Goal: Find specific page/section: Find specific page/section

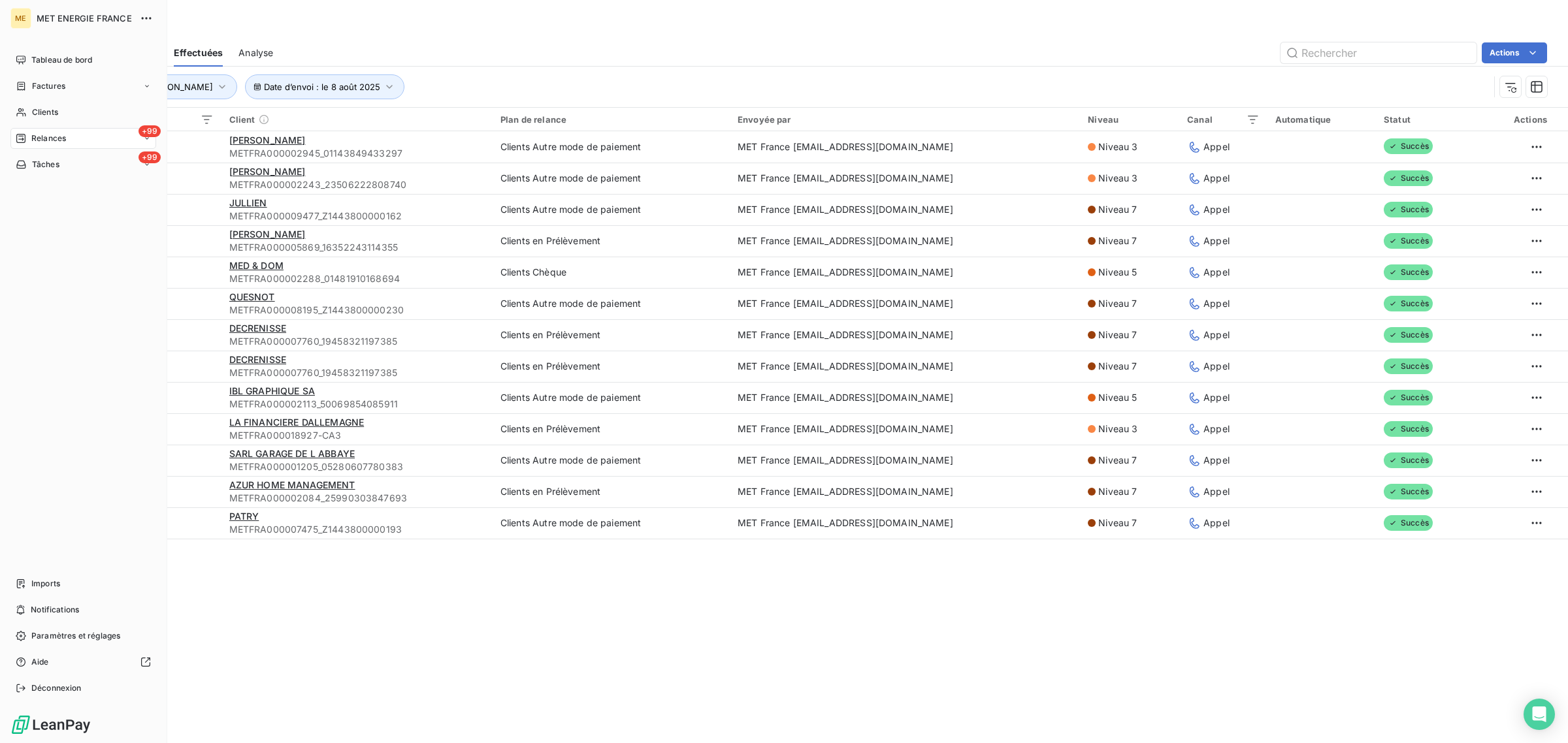
click at [27, 115] on div "Clients" at bounding box center [83, 112] width 146 height 21
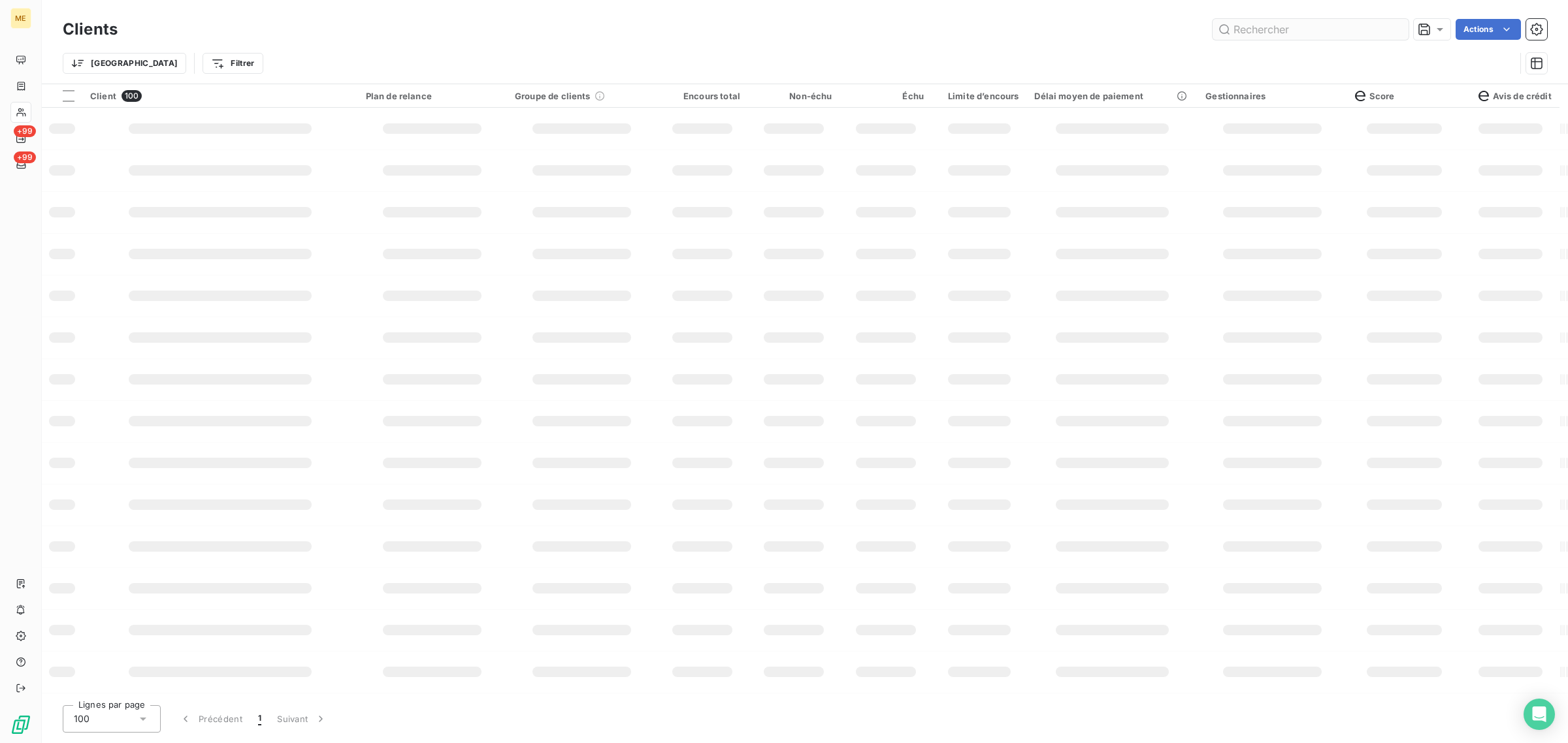
click at [1301, 28] on input "text" at bounding box center [1311, 30] width 196 height 21
click at [1330, 28] on input "ESSAM" at bounding box center [1311, 30] width 196 height 21
type input "ESSAM"
click at [1276, 21] on input "text" at bounding box center [1311, 30] width 196 height 21
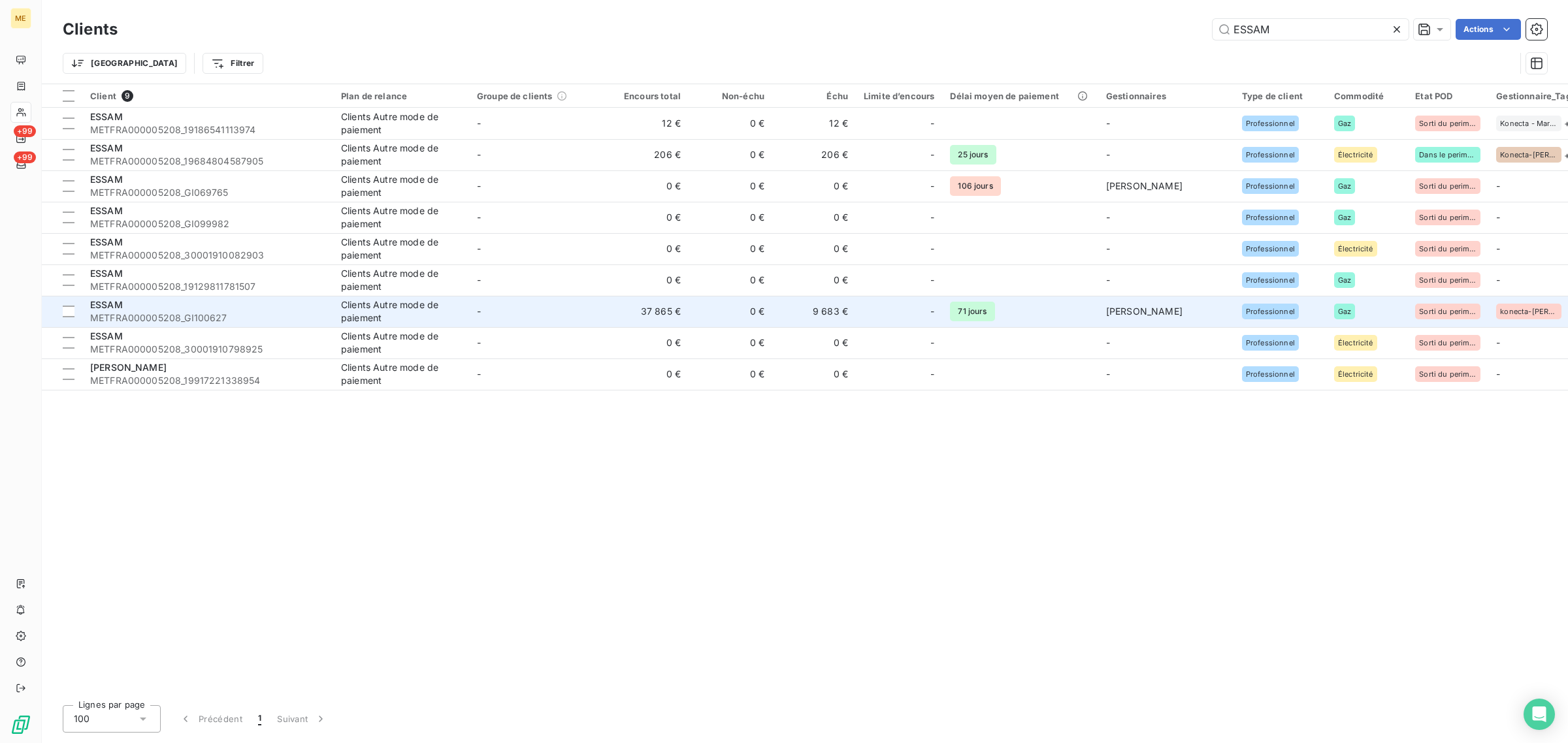
type input "ESSAM"
click at [469, 311] on td "-" at bounding box center [537, 311] width 136 height 31
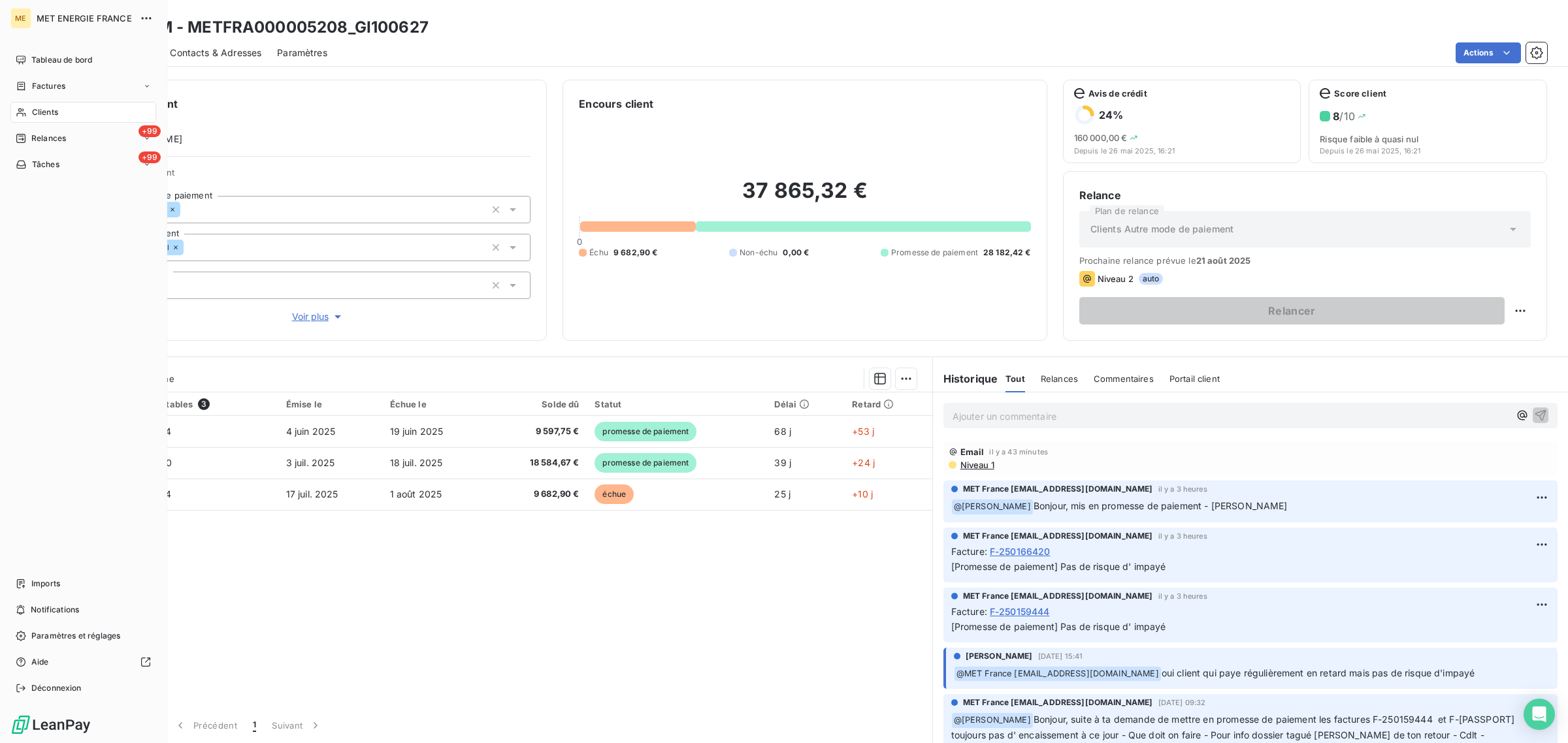
click at [28, 102] on div "Clients" at bounding box center [83, 112] width 146 height 21
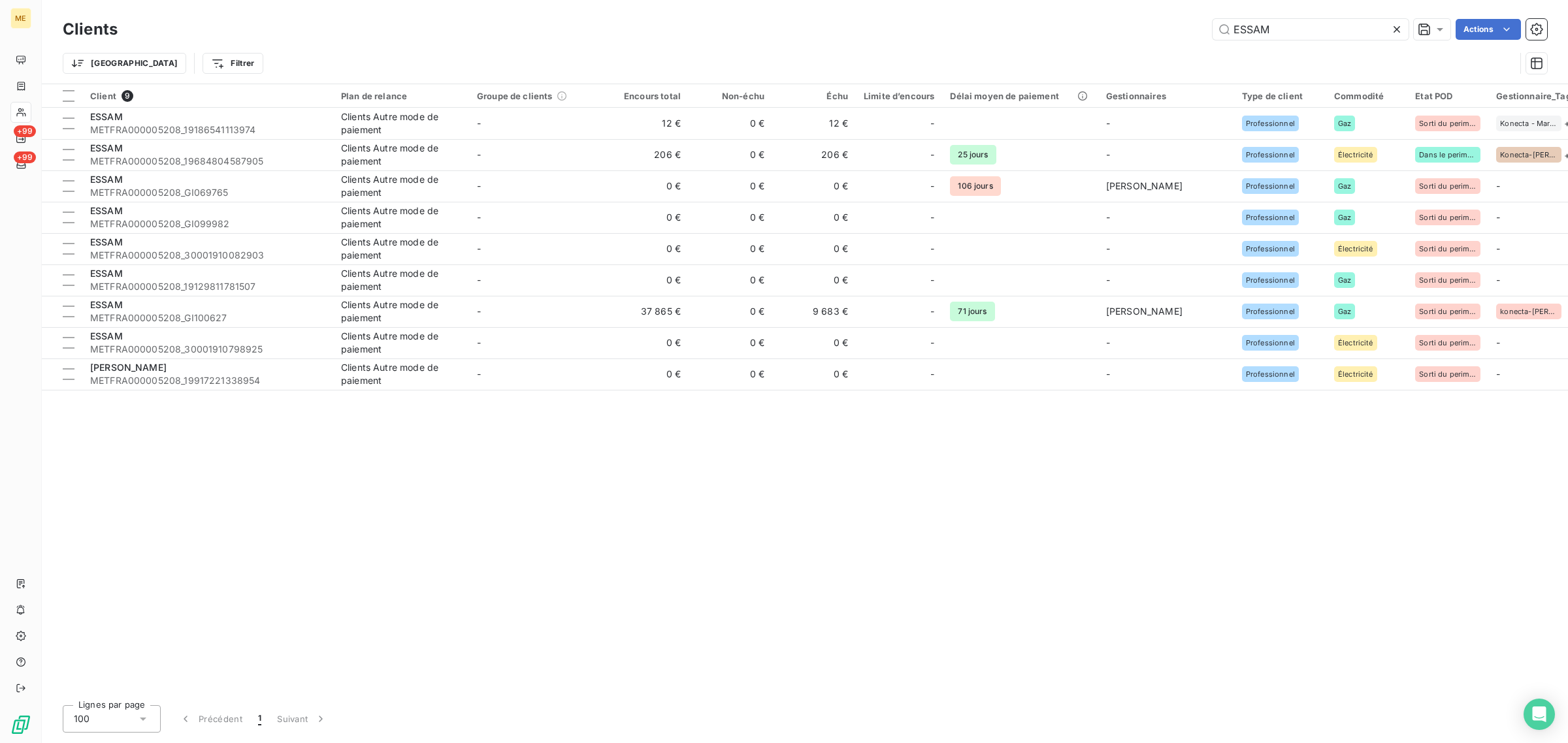
click at [1176, 34] on div "ESSAM Actions" at bounding box center [840, 30] width 1414 height 21
drag, startPoint x: 1191, startPoint y: 36, endPoint x: 1119, endPoint y: 39, distance: 72.1
click at [1130, 38] on div "ESSAM Actions" at bounding box center [840, 30] width 1414 height 21
click at [1291, 31] on input "ESSAM" at bounding box center [1311, 30] width 196 height 21
drag, startPoint x: 1311, startPoint y: 27, endPoint x: 1111, endPoint y: 33, distance: 200.1
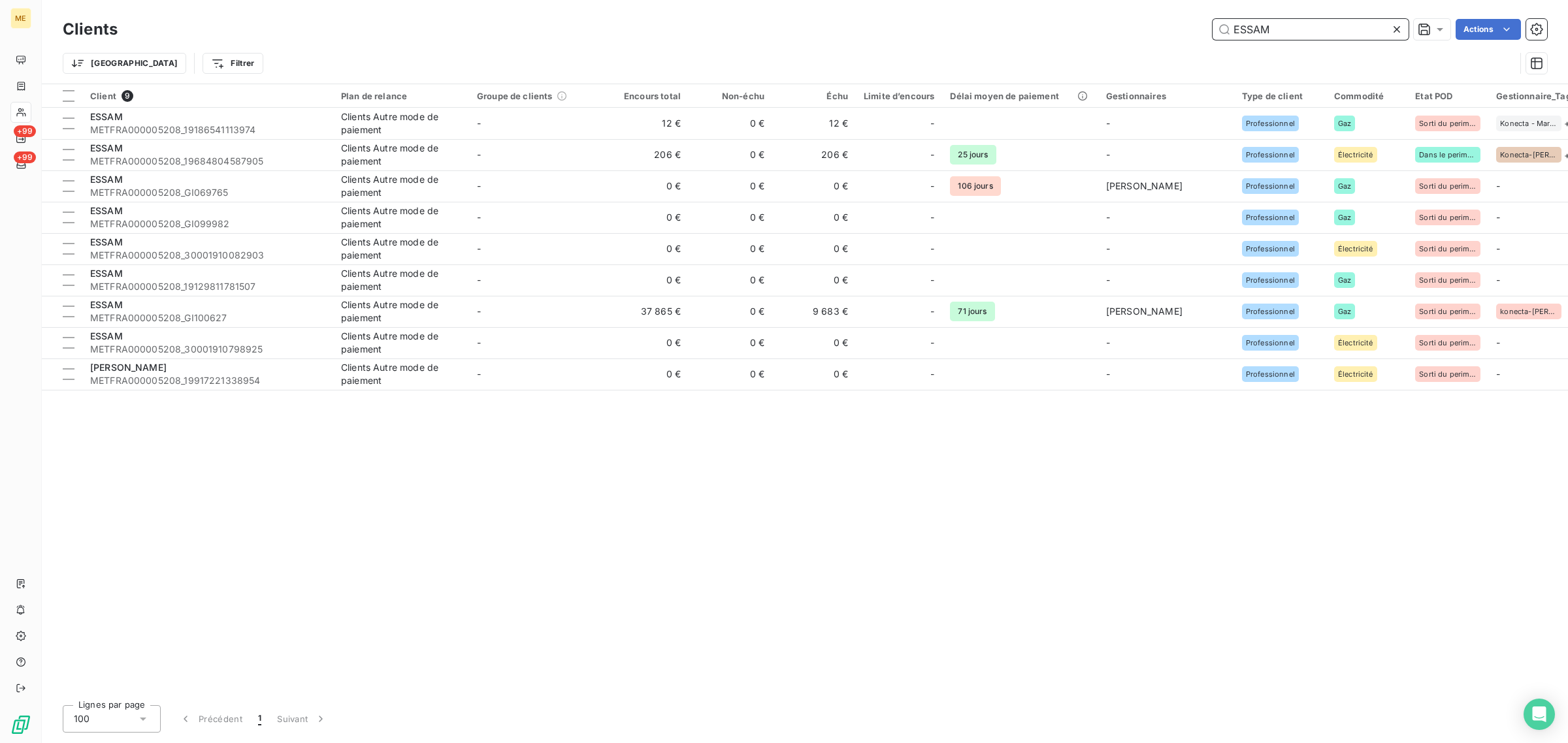
click at [1120, 30] on div "ESSAM Actions" at bounding box center [840, 30] width 1414 height 21
paste input "[PERSON_NAME]"
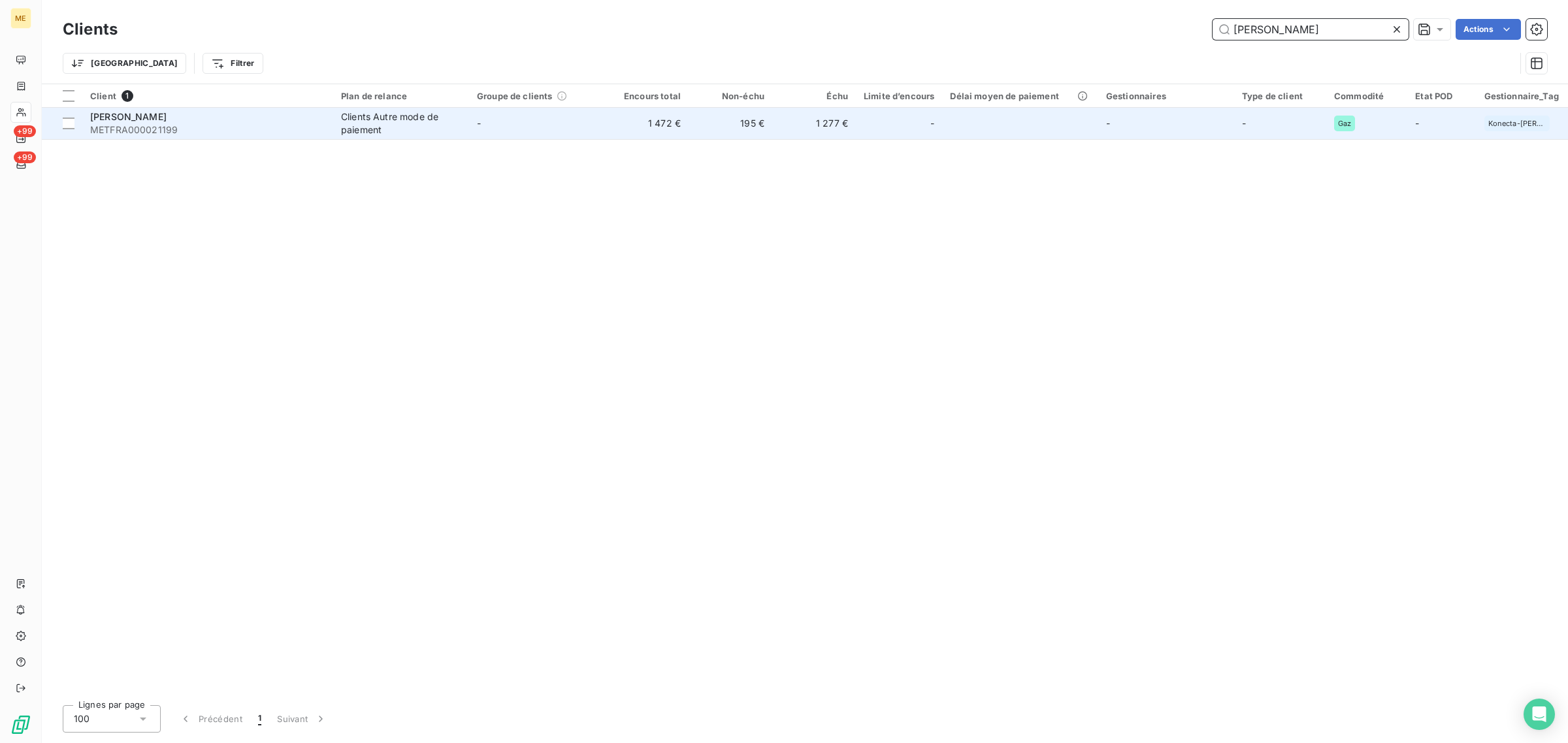
type input "[PERSON_NAME]"
click at [547, 131] on td "-" at bounding box center [537, 123] width 136 height 31
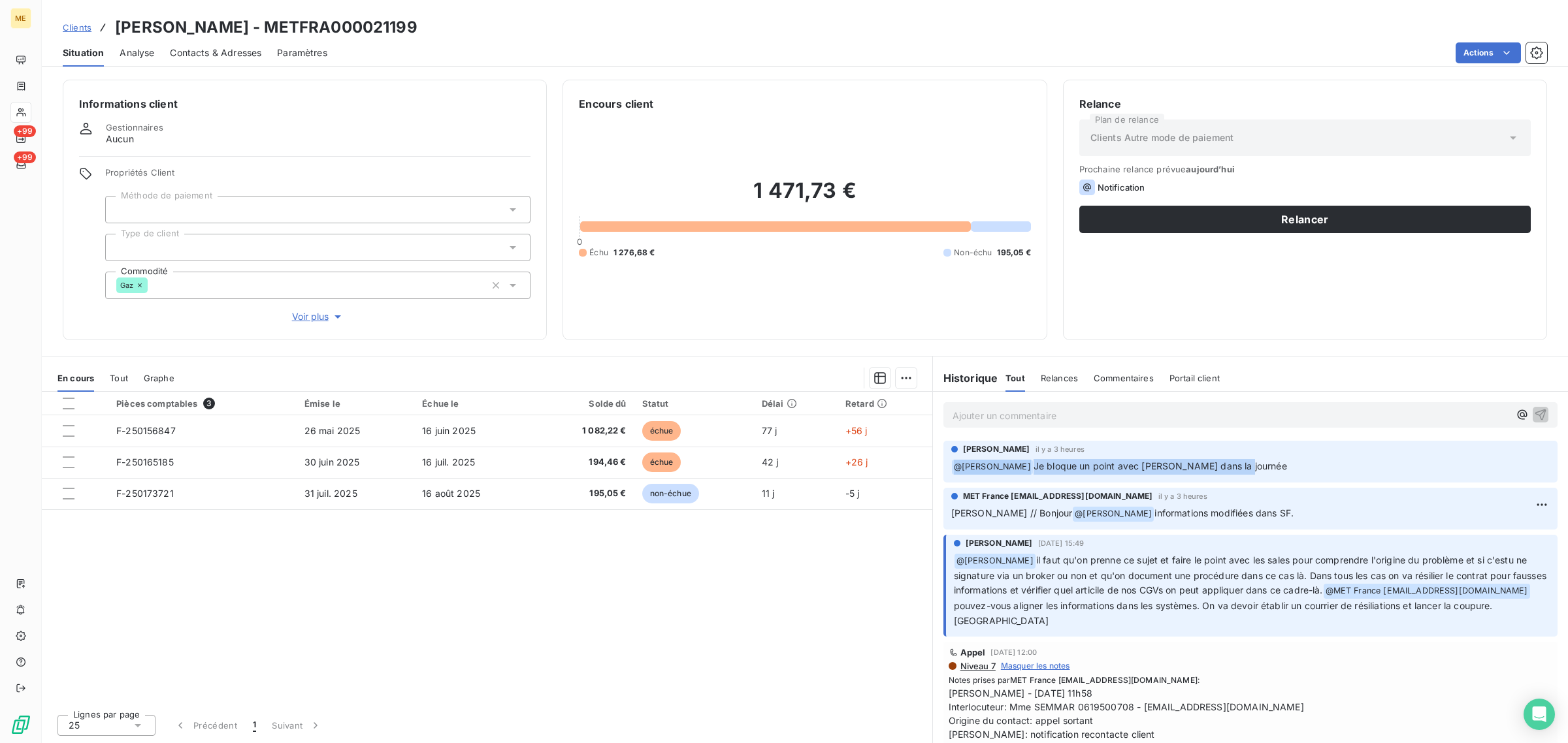
drag, startPoint x: 1226, startPoint y: 466, endPoint x: 932, endPoint y: 470, distance: 294.0
click at [932, 470] on section "Historique Tout Relances Commentaires Portail client Tout Relances Commentaires…" at bounding box center [1250, 550] width 636 height 387
click at [832, 595] on div "Pièces comptables 3 Émise le Échue le Solde dû Statut Délai Retard F-250156847 …" at bounding box center [487, 548] width 891 height 312
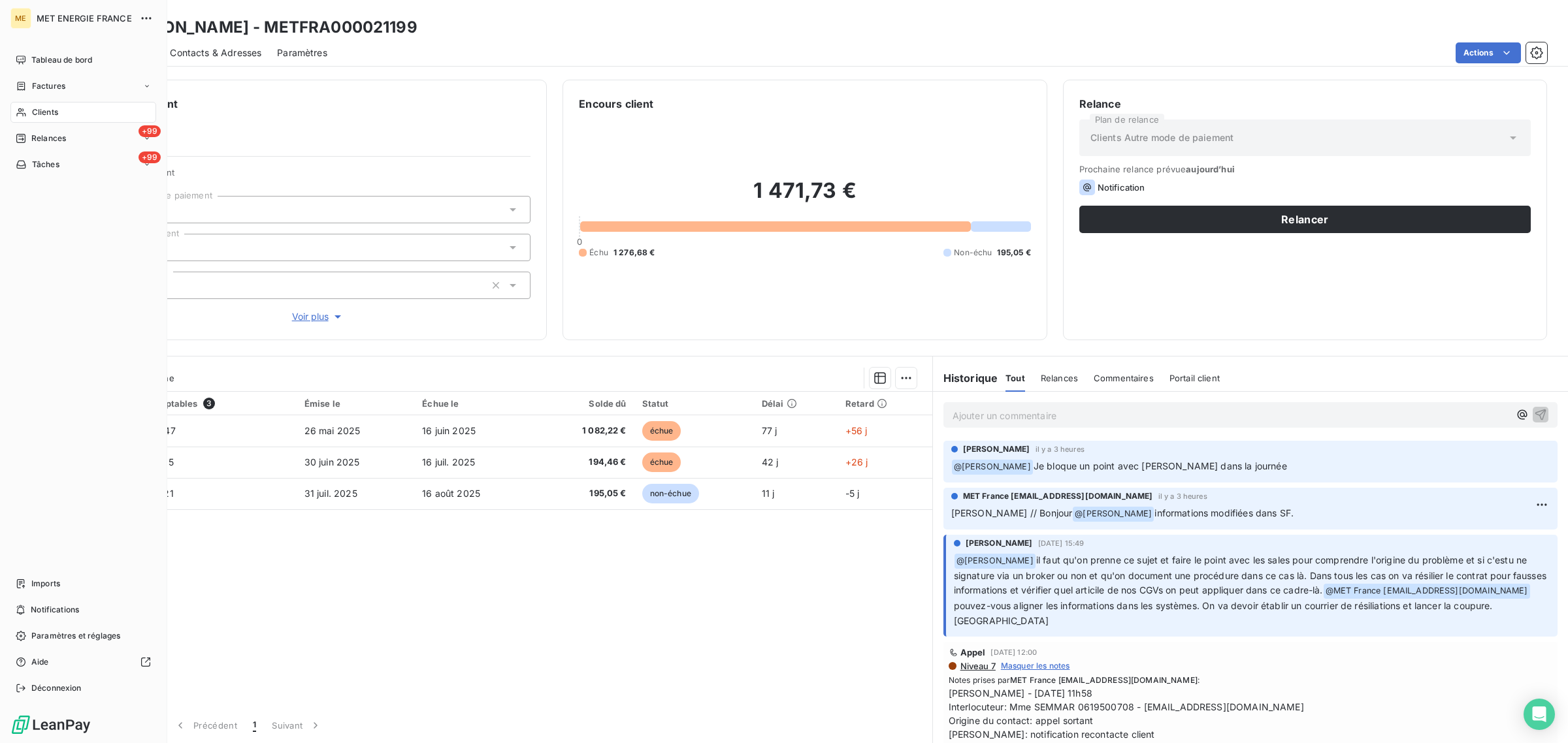
click at [32, 108] on span "Clients" at bounding box center [45, 112] width 26 height 12
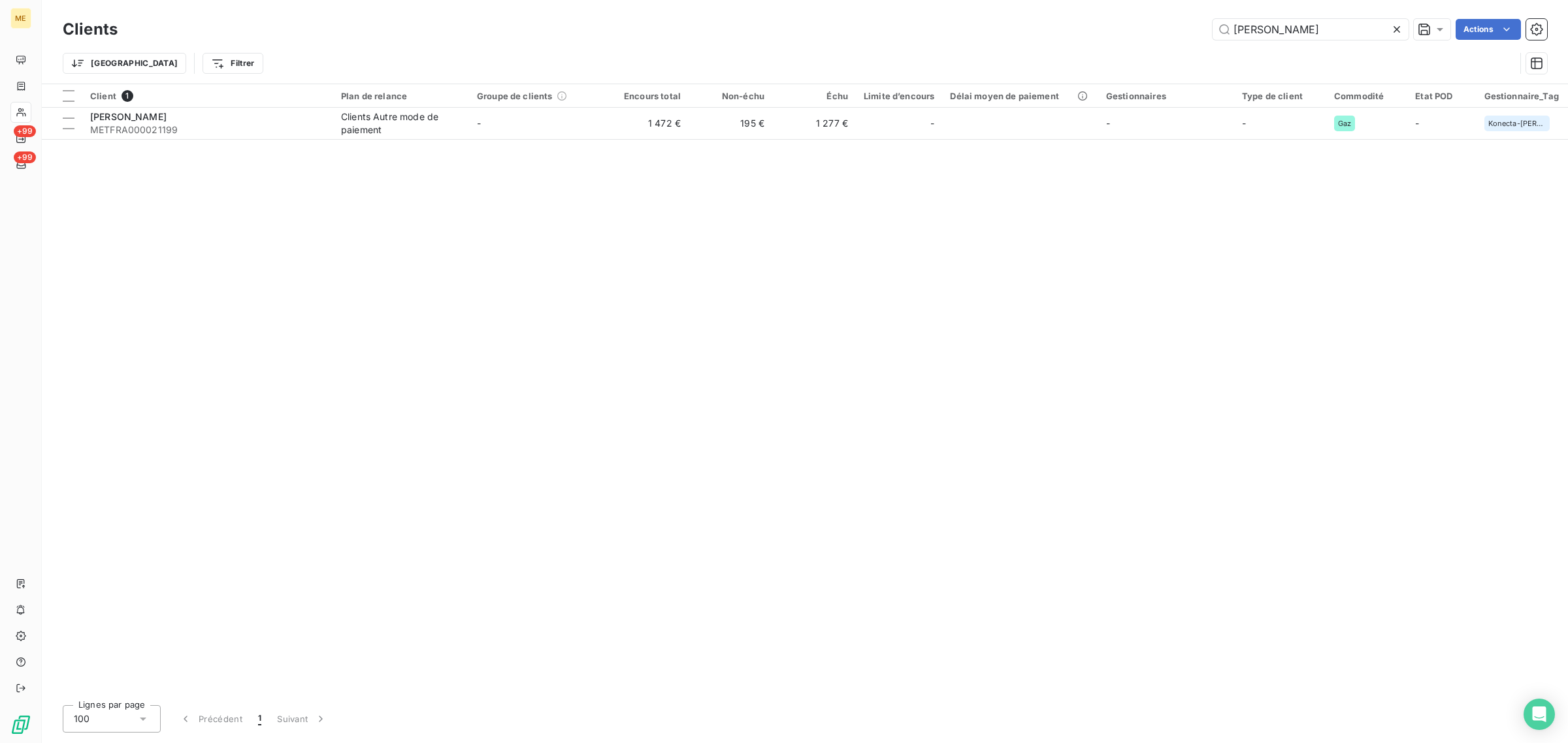
drag, startPoint x: 1325, startPoint y: 28, endPoint x: 1078, endPoint y: 28, distance: 247.0
click at [1078, 28] on div "[PERSON_NAME] Actions" at bounding box center [840, 30] width 1414 height 21
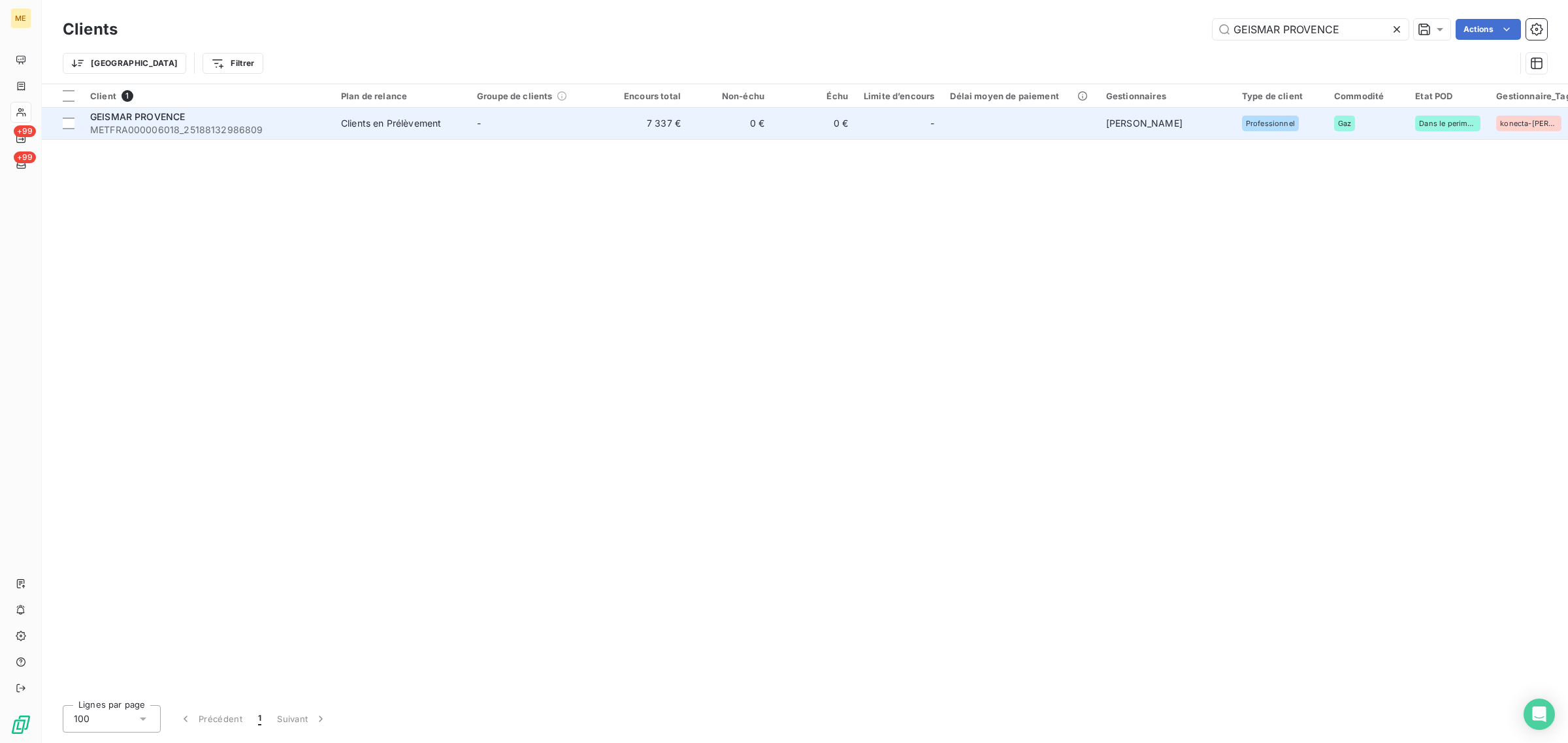
type input "GEISMAR PROVENCE"
click at [631, 123] on td "7 337 €" at bounding box center [646, 123] width 84 height 31
